Goal: Task Accomplishment & Management: Complete application form

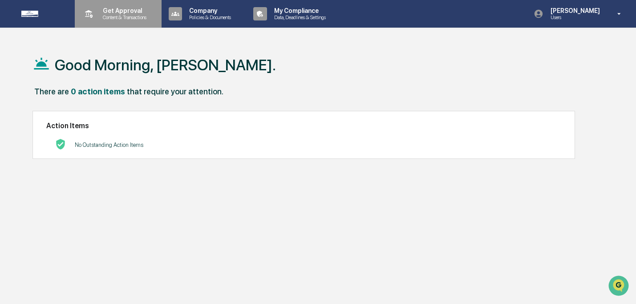
click at [117, 20] on p "Content & Transactions" at bounding box center [123, 17] width 55 height 6
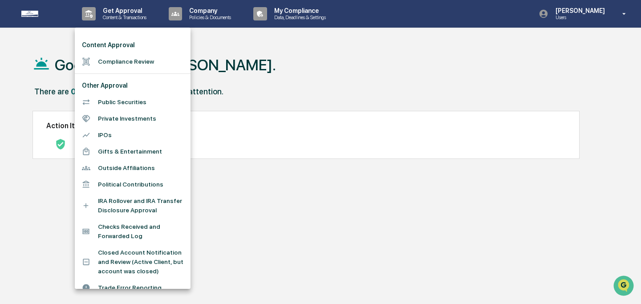
click at [122, 58] on li "Compliance Review" at bounding box center [133, 61] width 116 height 16
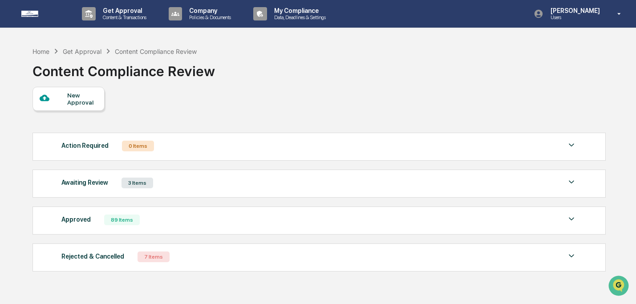
click at [246, 183] on div "Awaiting Review 3 Items" at bounding box center [318, 183] width 515 height 12
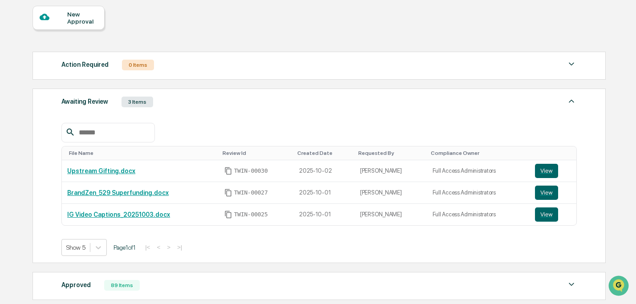
scroll to position [82, 0]
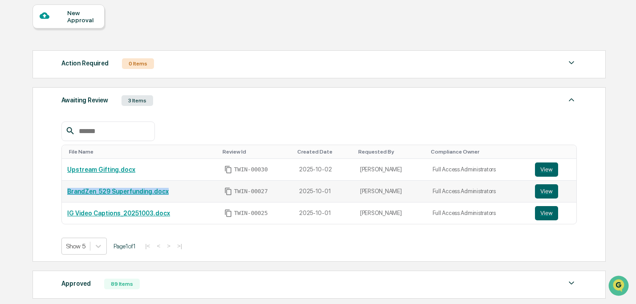
drag, startPoint x: 185, startPoint y: 194, endPoint x: 66, endPoint y: 190, distance: 119.4
click at [66, 190] on td "BrandZen_529 Superfunding.docx" at bounding box center [140, 192] width 157 height 22
copy link "BrandZen_529 Superfunding.docx"
click at [303, 18] on div "New Approval Action Required 0 Items No data to display Show 5 Page 1 of 0 |< <…" at bounding box center [318, 172] width 572 height 336
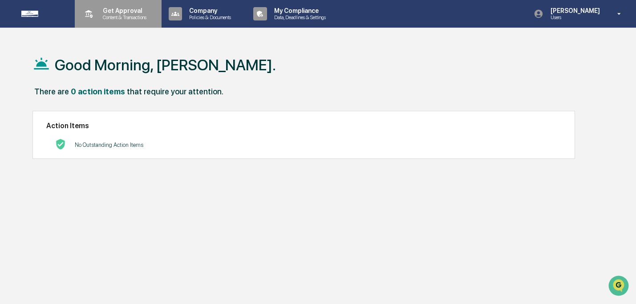
click at [110, 17] on p "Content & Transactions" at bounding box center [123, 17] width 55 height 6
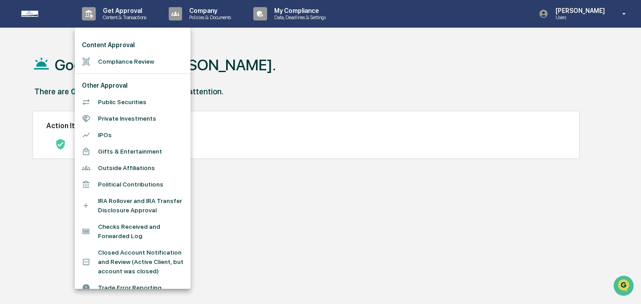
click at [115, 65] on li "Compliance Review" at bounding box center [133, 61] width 116 height 16
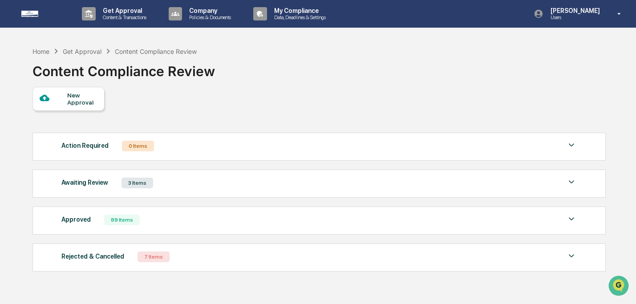
click at [88, 101] on div "New Approval" at bounding box center [82, 99] width 30 height 14
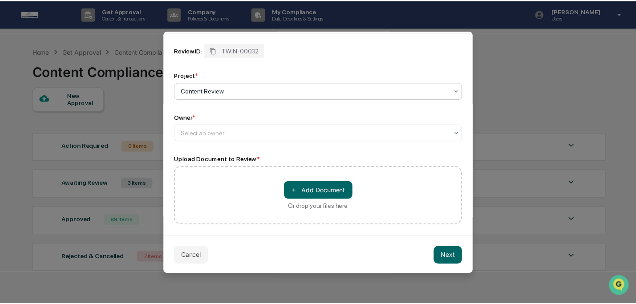
scroll to position [44, 0]
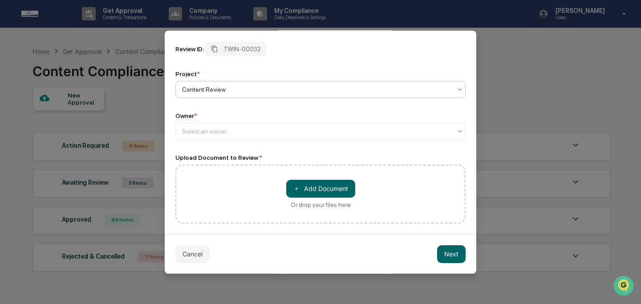
click at [199, 254] on button "Cancel" at bounding box center [192, 254] width 34 height 18
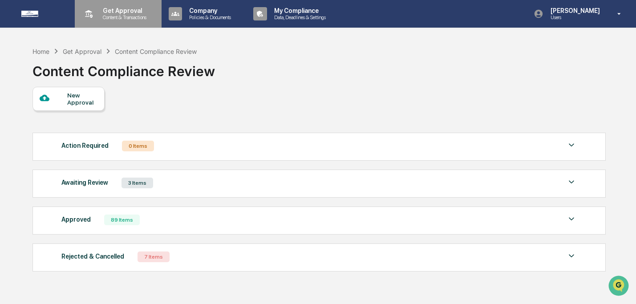
click at [108, 8] on p "Get Approval" at bounding box center [123, 10] width 55 height 7
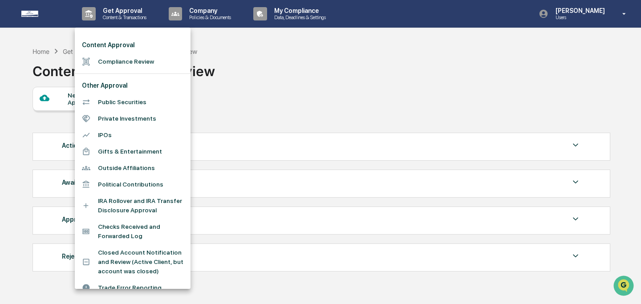
click at [150, 154] on li "Gifts & Entertainment" at bounding box center [133, 151] width 116 height 16
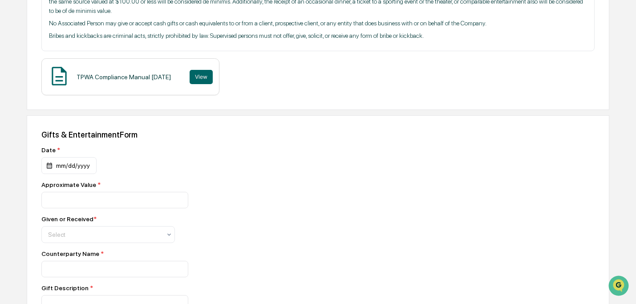
scroll to position [209, 0]
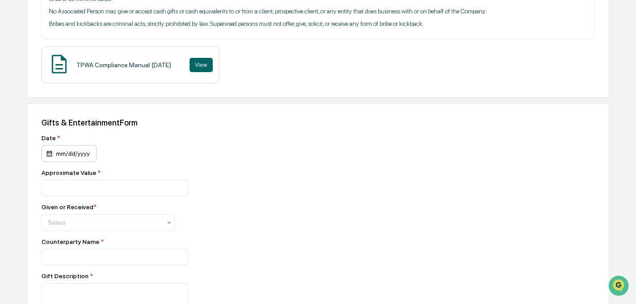
click at [79, 156] on div "mm/dd/yyyy" at bounding box center [68, 153] width 55 height 17
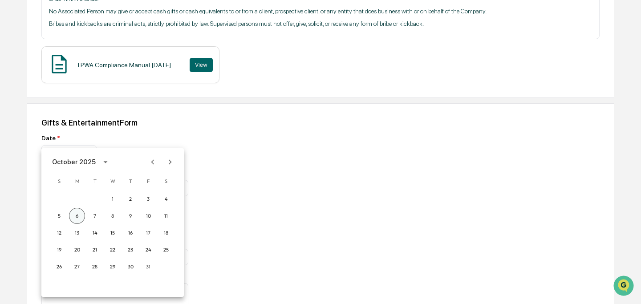
click at [81, 212] on button "6" at bounding box center [77, 216] width 16 height 16
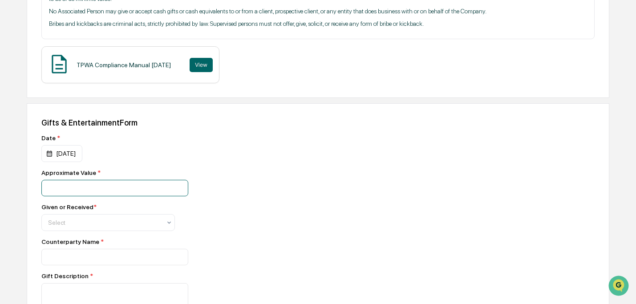
click at [85, 194] on input "number" at bounding box center [114, 188] width 147 height 16
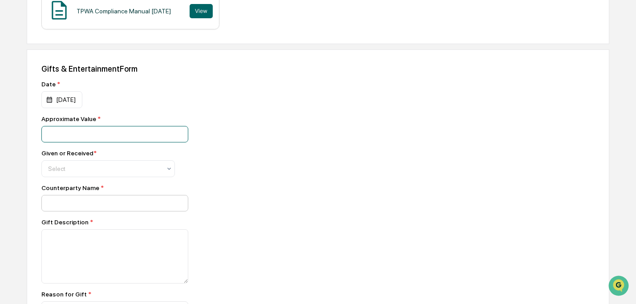
scroll to position [297, 0]
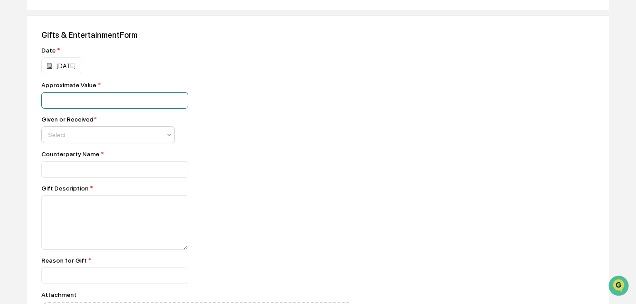
type input "**"
click at [75, 137] on div at bounding box center [104, 134] width 113 height 9
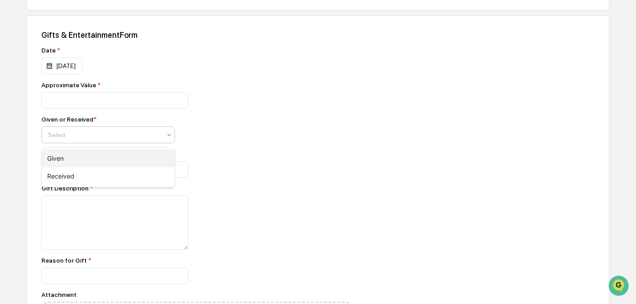
click at [81, 164] on div "Given" at bounding box center [108, 159] width 133 height 18
click at [81, 167] on input at bounding box center [114, 169] width 147 height 16
type input "**********"
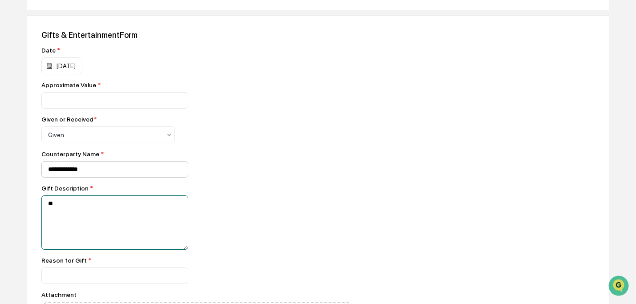
type textarea "*"
type textarea "**********"
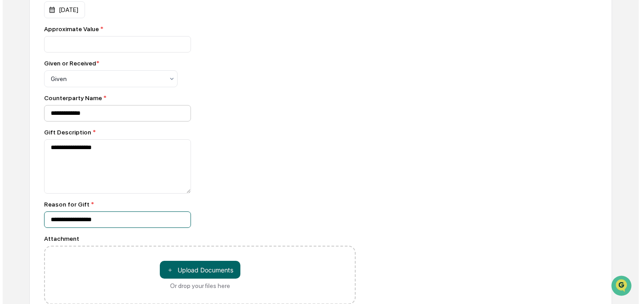
scroll to position [415, 0]
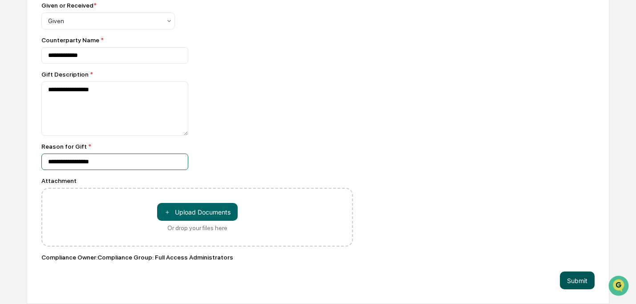
type input "**********"
click at [590, 280] on button "Submit" at bounding box center [577, 281] width 35 height 18
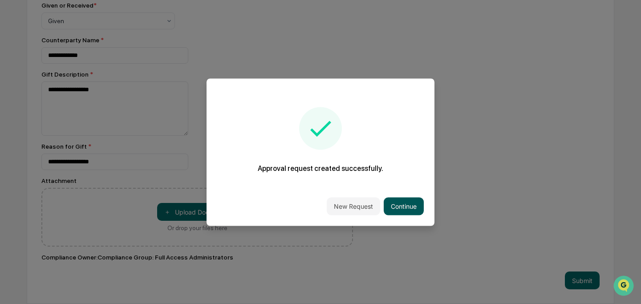
click at [403, 206] on button "Continue" at bounding box center [404, 206] width 40 height 18
